Goal: Information Seeking & Learning: Learn about a topic

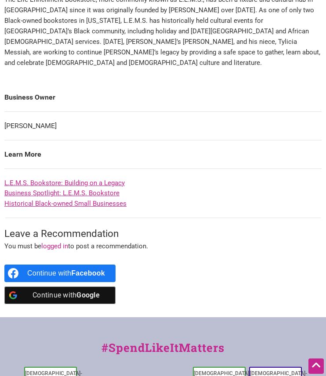
scroll to position [426, 0]
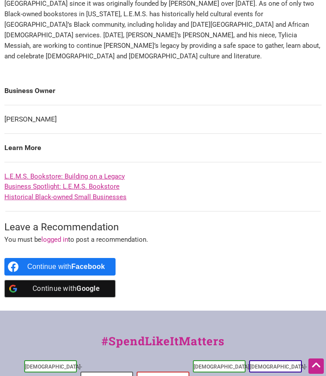
click at [105, 180] on link "L.E.M.S. Bookstore: Building on a Legacy" at bounding box center [64, 176] width 120 height 8
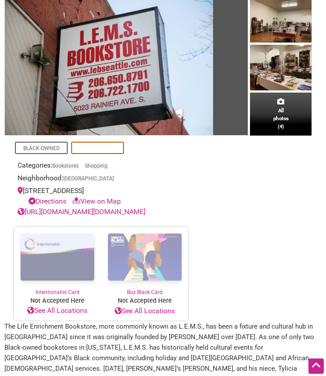
scroll to position [0, 0]
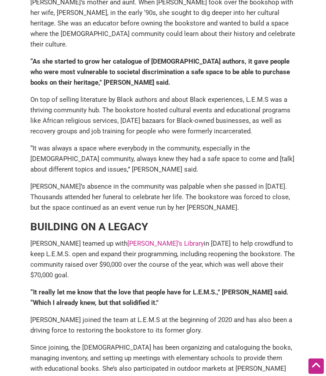
scroll to position [573, 0]
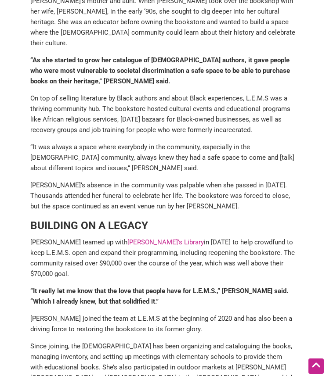
click at [137, 238] on link "[PERSON_NAME]’s Library" at bounding box center [165, 242] width 76 height 8
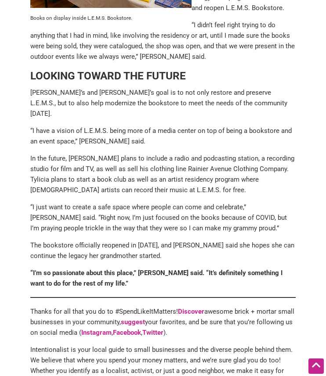
scroll to position [1257, 0]
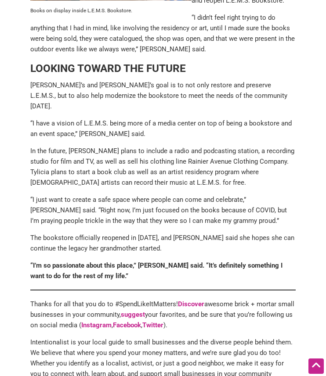
click at [134, 118] on p "“I have a vision of L.E.M.S. being more of a media center on top of being a boo…" at bounding box center [162, 128] width 265 height 21
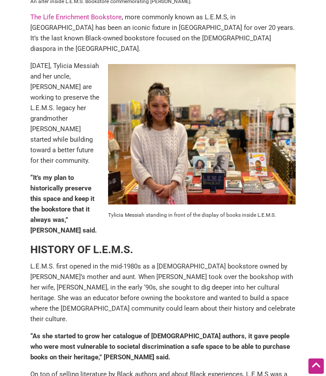
scroll to position [0, 0]
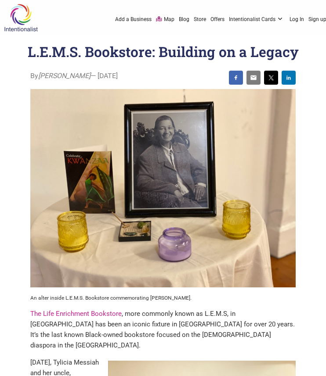
click at [84, 28] on div "0 Add a Business Map Blog Store Offers Intentionalist Cards Buy Black Card Inte…" at bounding box center [197, 19] width 267 height 35
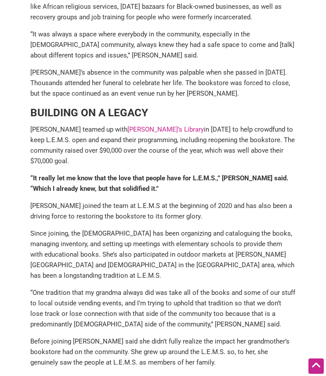
scroll to position [686, 0]
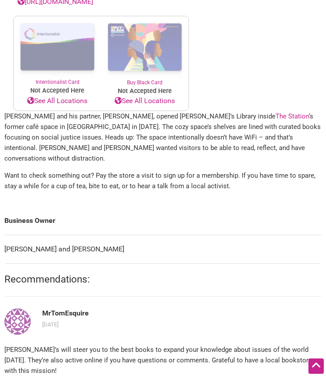
scroll to position [366, 0]
